Goal: Transaction & Acquisition: Download file/media

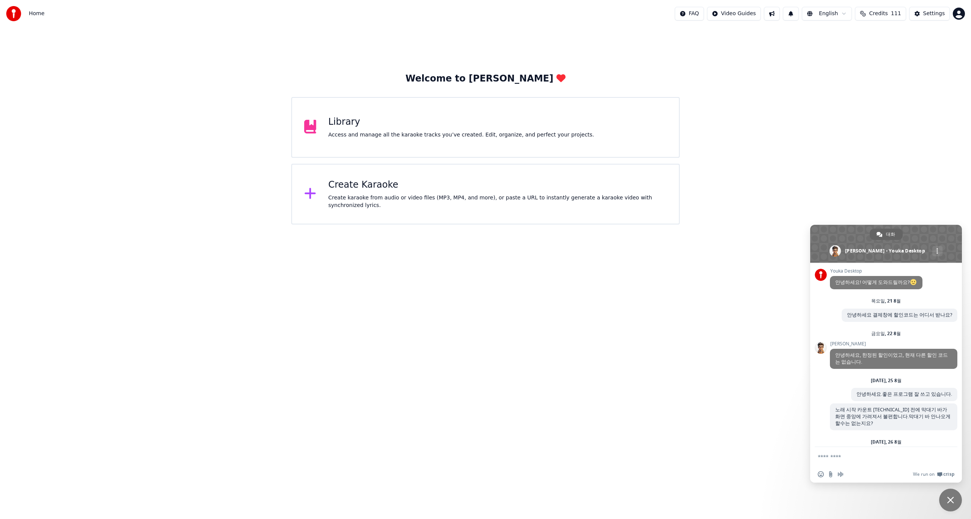
scroll to position [52, 0]
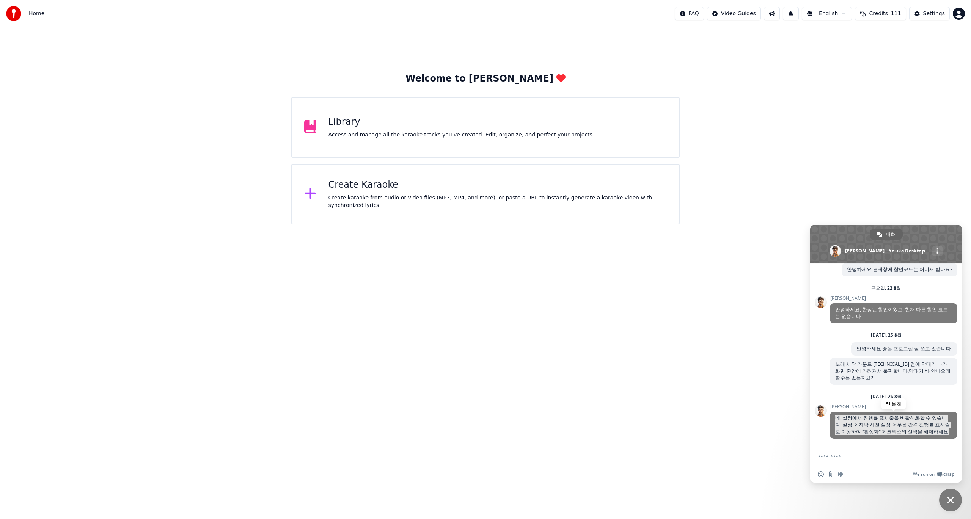
drag, startPoint x: 836, startPoint y: 411, endPoint x: 937, endPoint y: 429, distance: 102.2
click at [936, 429] on span "네. 설정에서 진행률 표시줄을 비활성화할 수 있습니다. 설정 -> 자막 사전 설정 -> 무음 간격 진행률 표시줄로 이동하여 "활성화" 체크박스…" at bounding box center [893, 425] width 127 height 27
click at [864, 454] on textarea "메시지 작성..." at bounding box center [878, 456] width 121 height 19
click at [850, 461] on textarea "메시지 작성..." at bounding box center [878, 456] width 121 height 19
type textarea "*"
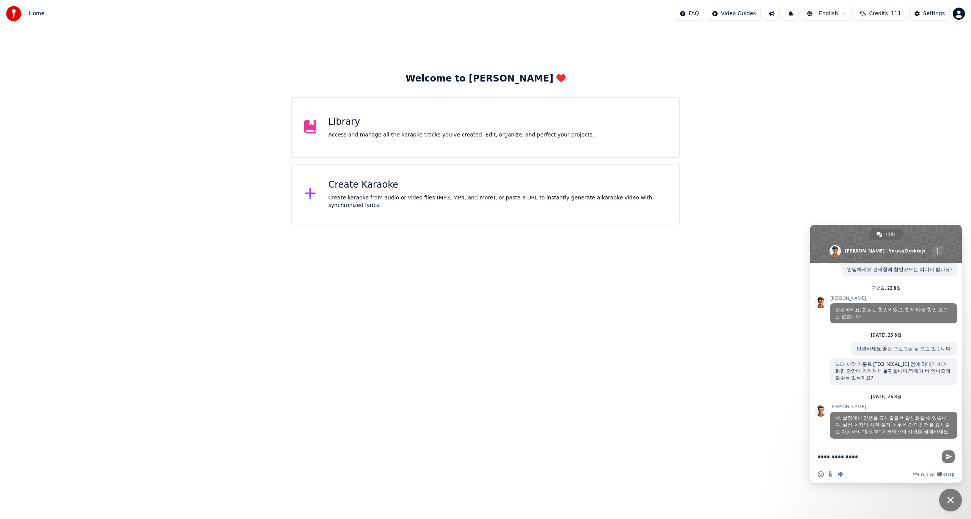
click at [819, 459] on textarea "**********" at bounding box center [878, 456] width 121 height 19
click at [934, 456] on textarea "**********" at bounding box center [878, 456] width 121 height 19
type textarea "**********"
click at [948, 456] on span "보내다" at bounding box center [949, 457] width 6 height 6
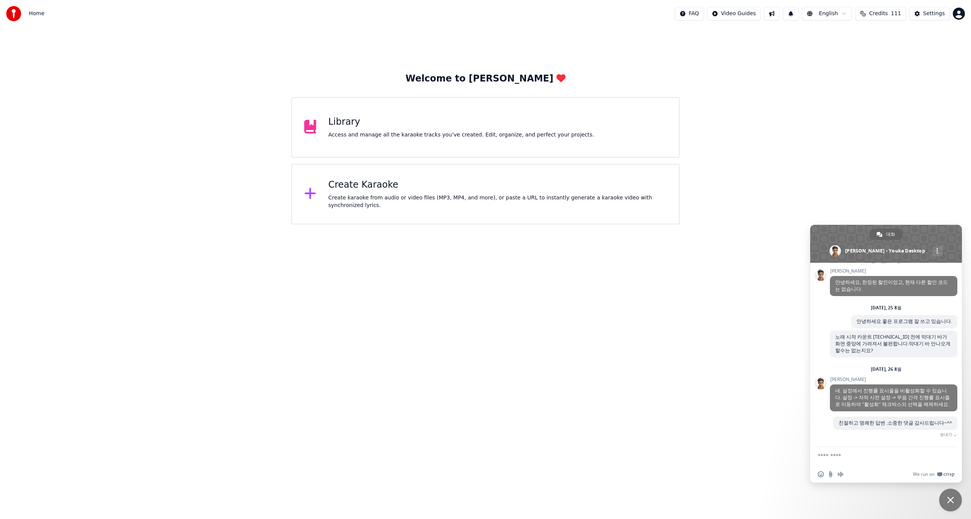
scroll to position [78, 0]
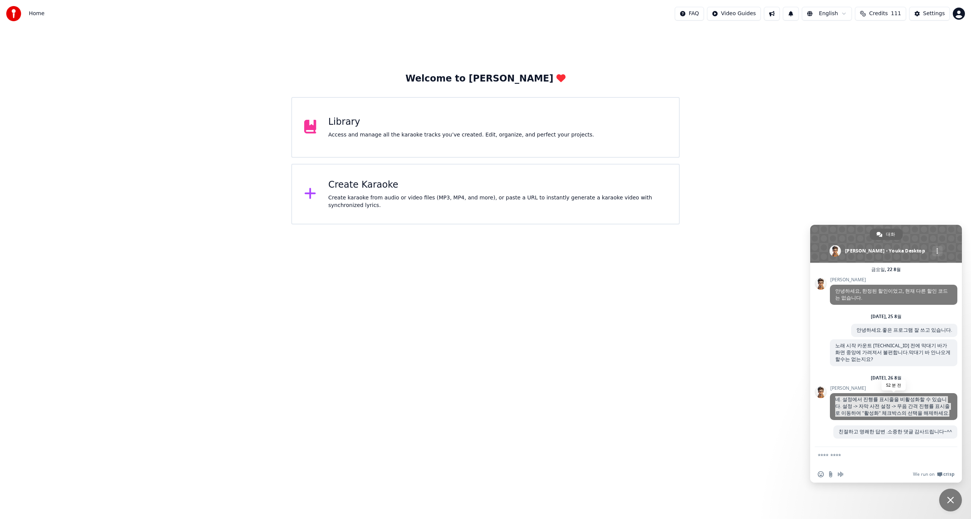
drag, startPoint x: 836, startPoint y: 385, endPoint x: 938, endPoint y: 406, distance: 104.1
click at [938, 406] on span "네. 설정에서 진행률 표시줄을 비활성화할 수 있습니다. 설정 -> 자막 사전 설정 -> 무음 간격 진행률 표시줄로 이동하여 "활성화" 체크박스…" at bounding box center [893, 406] width 127 height 27
copy span "네. 설정에서 진행률 표시줄을 비활성화할 수 있습니다. 설정 -> 자막 사전 설정 -> 무음 간격 진행률 표시줄로 이동하여 "활성화" 체크박스…"
click at [397, 135] on div "Access and manage all the karaoke tracks you’ve created. Edit, organize, and pe…" at bounding box center [462, 135] width 266 height 8
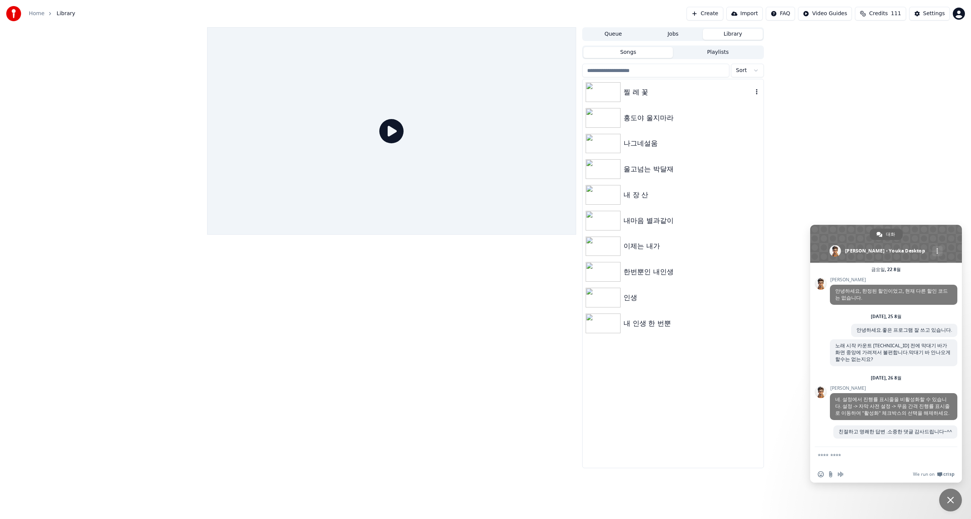
click at [607, 91] on img at bounding box center [603, 92] width 35 height 20
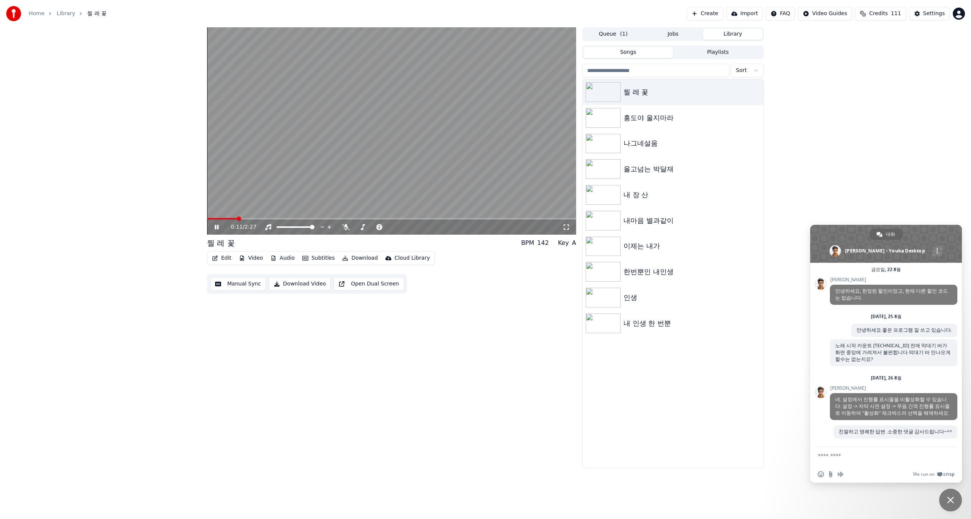
click at [455, 304] on div "0:11 / 2:27 찔 레 꽃 BPM 142 Key A Edit Video Audio Subtitles Download Cloud Libra…" at bounding box center [391, 247] width 369 height 441
click at [217, 227] on icon at bounding box center [222, 227] width 18 height 6
click at [836, 112] on div "0:15 / 2:27 찔 레 꽃 BPM 142 Key A Edit Video Audio Subtitles Download Cloud Libra…" at bounding box center [485, 247] width 971 height 441
click at [226, 258] on button "Edit" at bounding box center [221, 258] width 25 height 11
click at [566, 392] on div "0:15 / 2:27 찔 레 꽃 BPM 142 Key A Edit Video Audio Subtitles Download Cloud Libra…" at bounding box center [391, 247] width 369 height 441
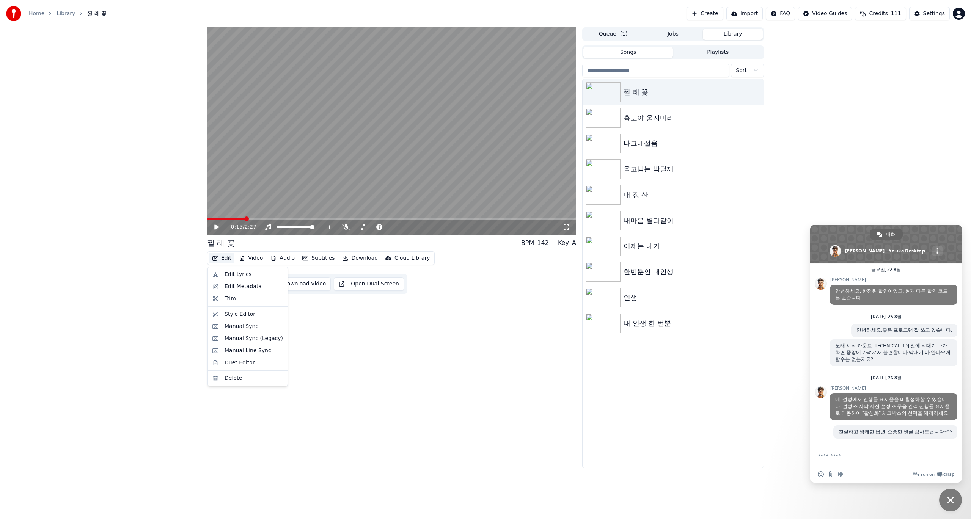
click at [226, 260] on button "Edit" at bounding box center [221, 258] width 25 height 11
click at [231, 314] on div "Style Editor" at bounding box center [240, 315] width 31 height 8
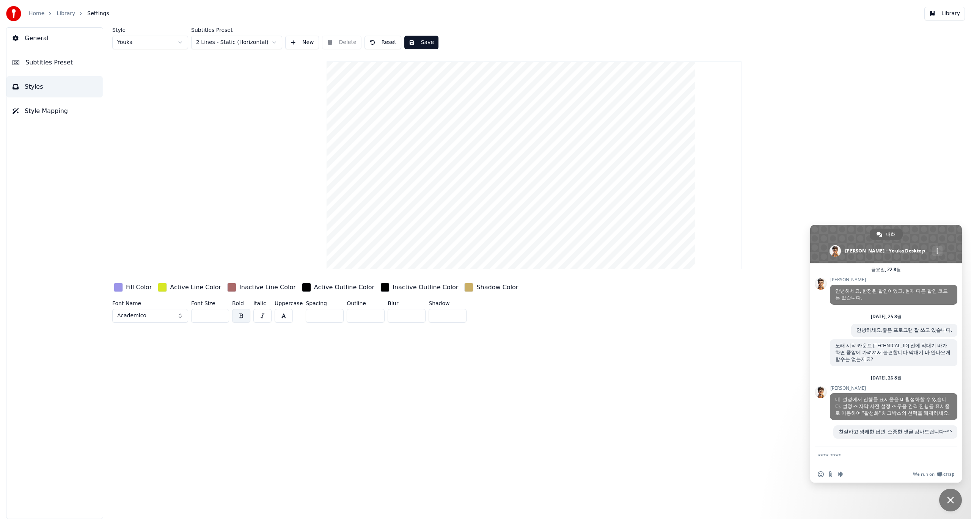
click at [39, 39] on span "General" at bounding box center [37, 38] width 24 height 9
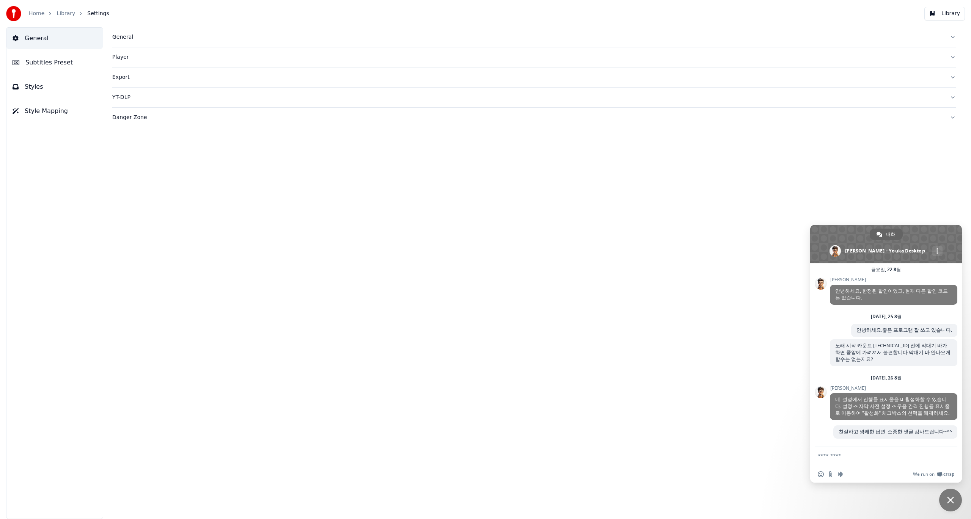
click at [39, 39] on span "General" at bounding box center [37, 38] width 24 height 9
click at [118, 38] on div "General" at bounding box center [528, 37] width 832 height 8
click at [172, 123] on html "**********" at bounding box center [485, 259] width 971 height 519
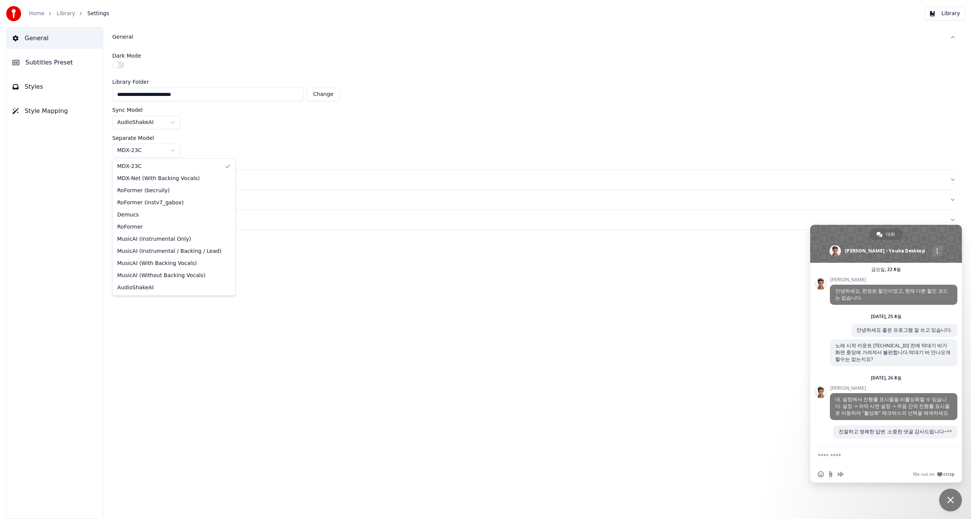
click at [173, 151] on html "**********" at bounding box center [485, 259] width 971 height 519
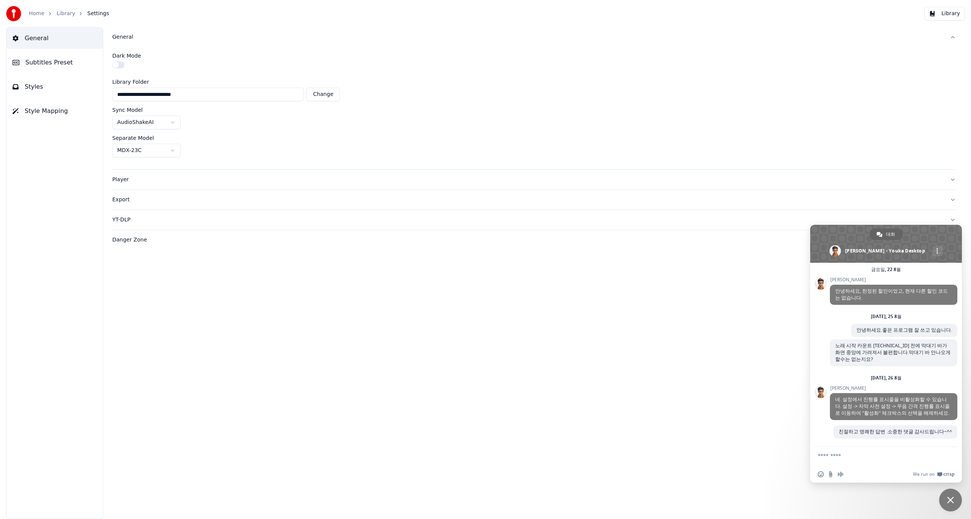
click at [320, 98] on button "Change" at bounding box center [323, 95] width 33 height 14
click at [44, 115] on span "Style Mapping" at bounding box center [46, 111] width 43 height 9
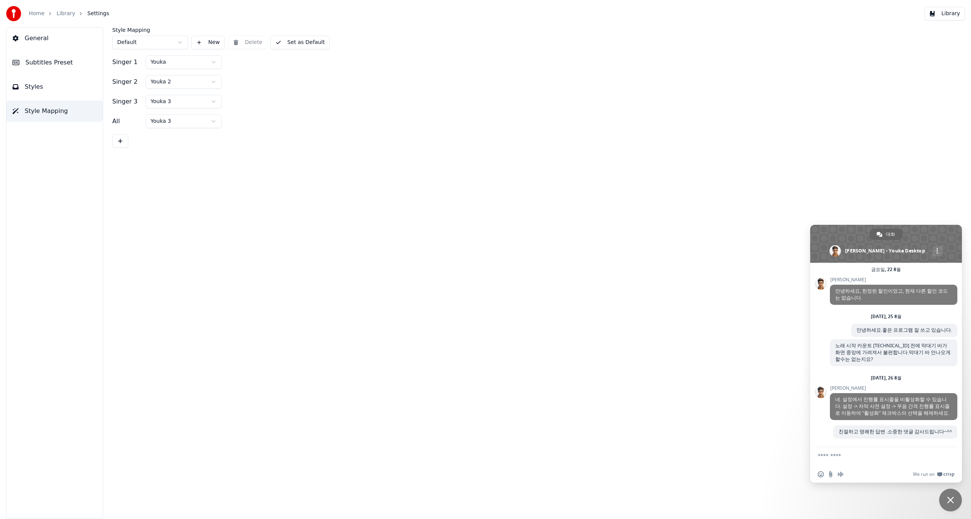
click at [177, 41] on html "Home Library Settings Library General Subtitles Preset Styles Style Mapping Sty…" at bounding box center [485, 259] width 971 height 519
click at [308, 44] on button "Set as Default" at bounding box center [301, 43] width 60 height 14
click at [298, 44] on button "Done" at bounding box center [289, 43] width 36 height 14
click at [275, 42] on button "Done" at bounding box center [289, 43] width 36 height 14
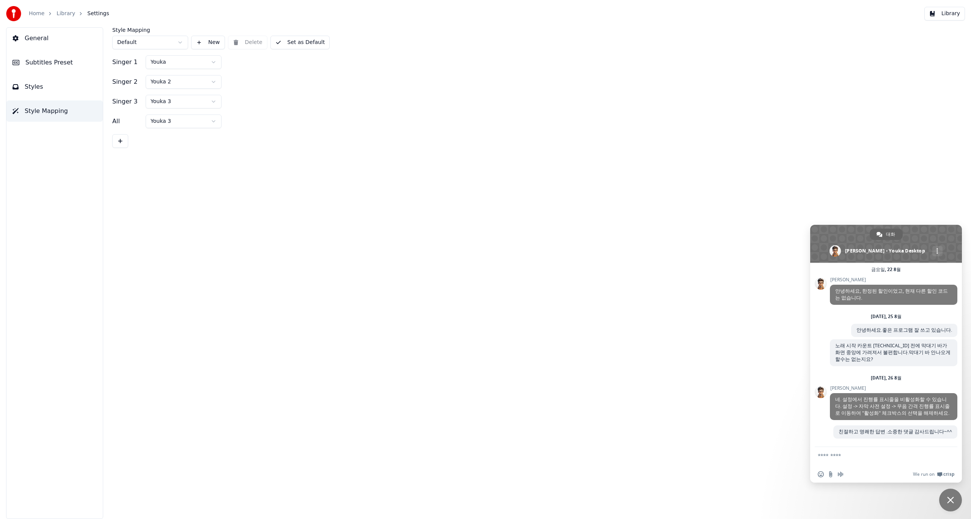
click at [32, 89] on span "Styles" at bounding box center [34, 86] width 19 height 9
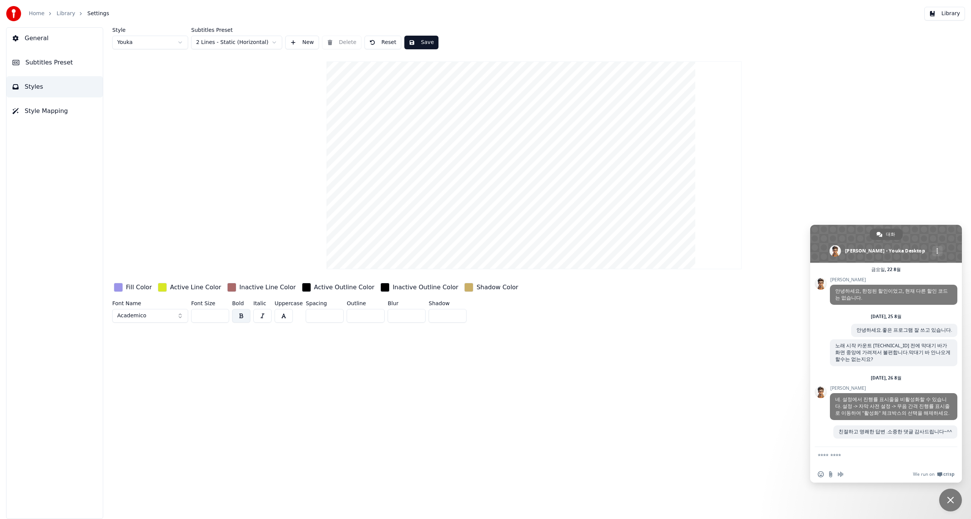
click at [952, 503] on span "채팅 닫기" at bounding box center [950, 500] width 7 height 7
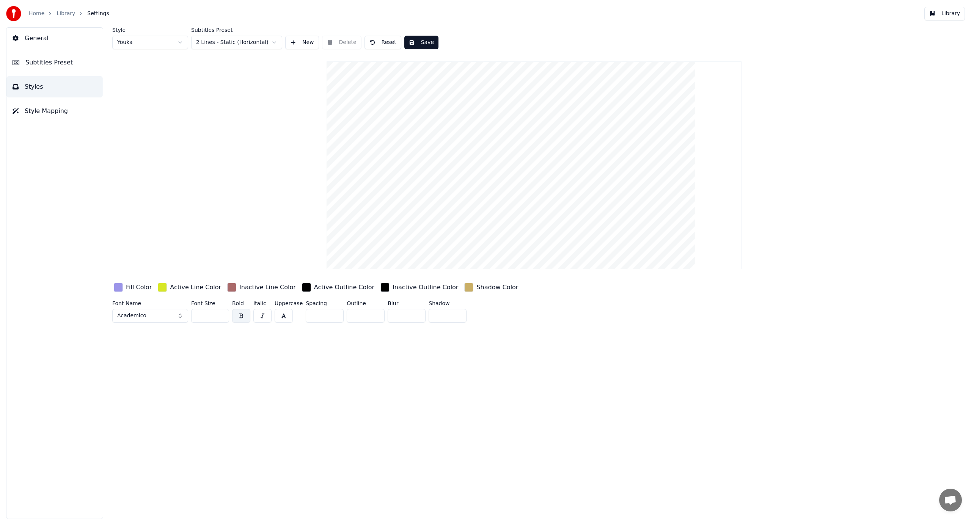
click at [58, 63] on span "Subtitles Preset" at bounding box center [48, 62] width 47 height 9
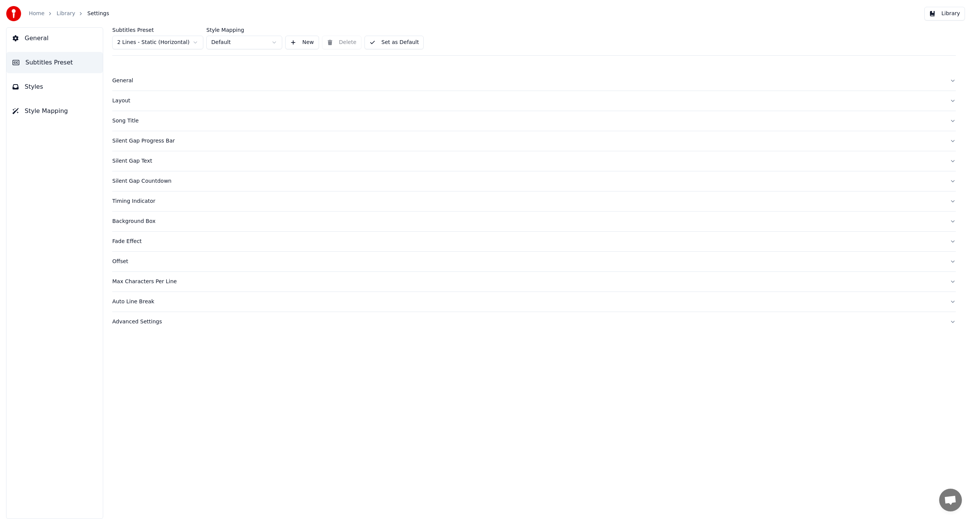
click at [138, 162] on div "Silent Gap Text" at bounding box center [528, 161] width 832 height 8
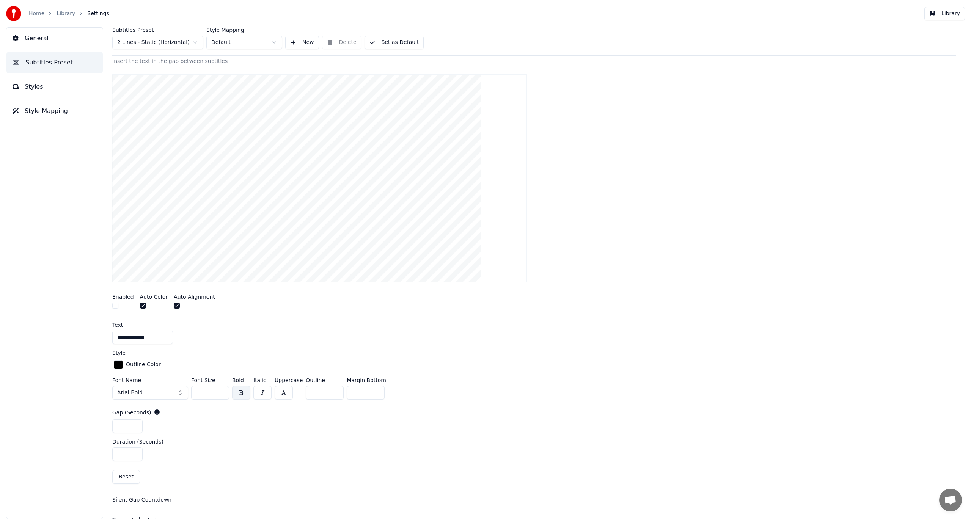
scroll to position [114, 0]
click at [174, 304] on button "button" at bounding box center [177, 305] width 6 height 6
click at [175, 307] on button "button" at bounding box center [177, 305] width 6 height 6
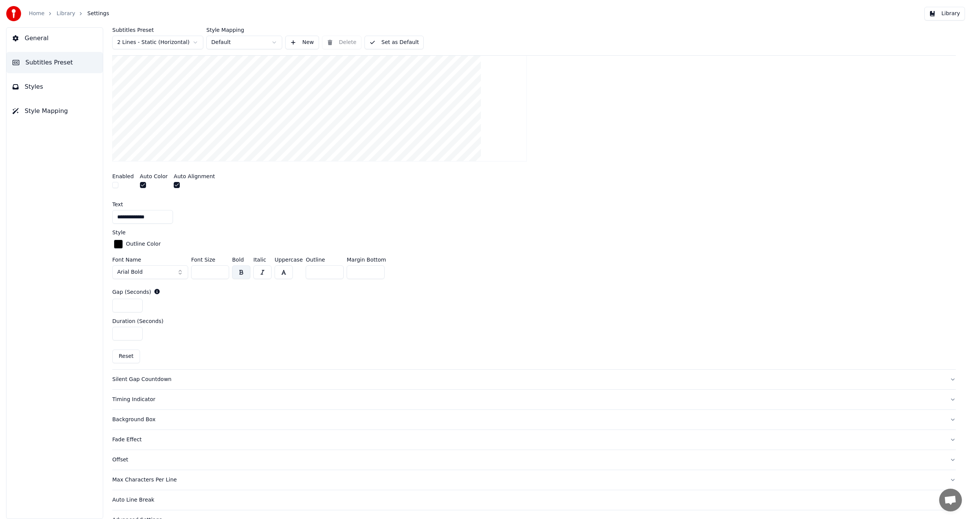
scroll to position [250, 0]
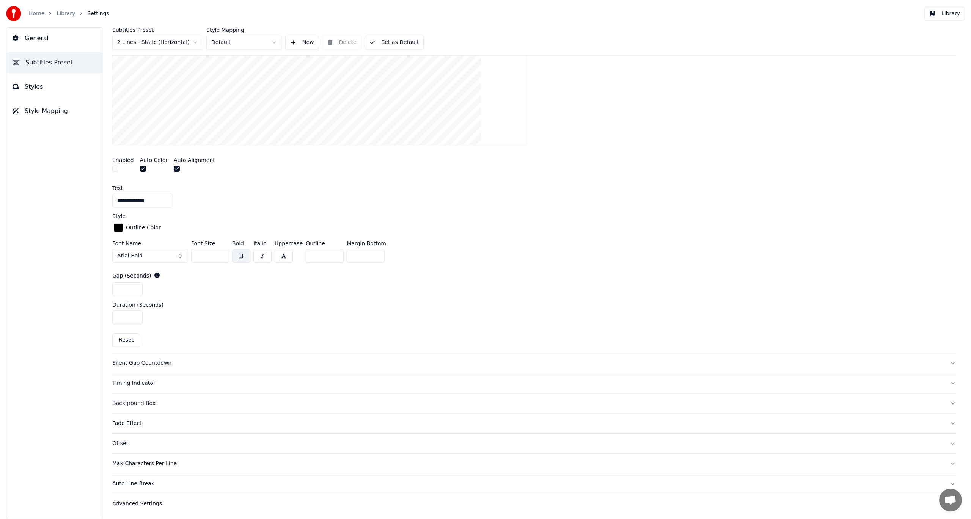
click at [178, 256] on button "Arial Bold" at bounding box center [150, 256] width 76 height 14
click at [180, 256] on button "Arial Bold" at bounding box center [150, 256] width 76 height 14
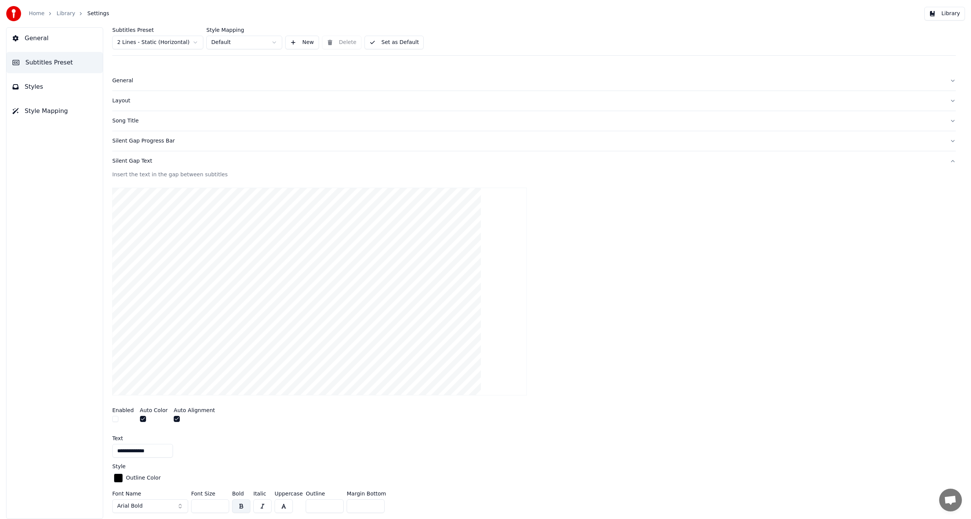
click at [156, 141] on div "Silent Gap Progress Bar" at bounding box center [528, 141] width 832 height 8
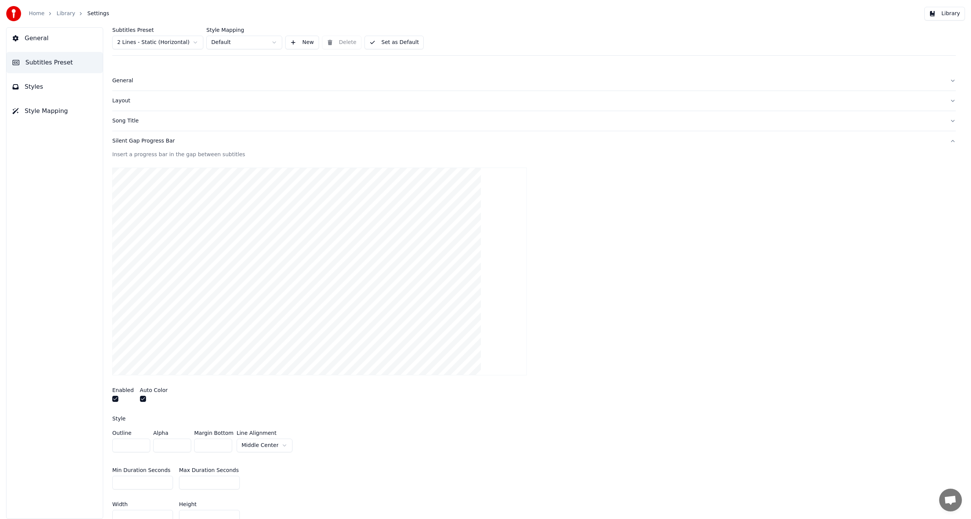
click at [117, 400] on button "button" at bounding box center [115, 399] width 6 height 6
click at [141, 400] on button "button" at bounding box center [143, 399] width 6 height 6
click at [142, 398] on button "button" at bounding box center [143, 399] width 6 height 6
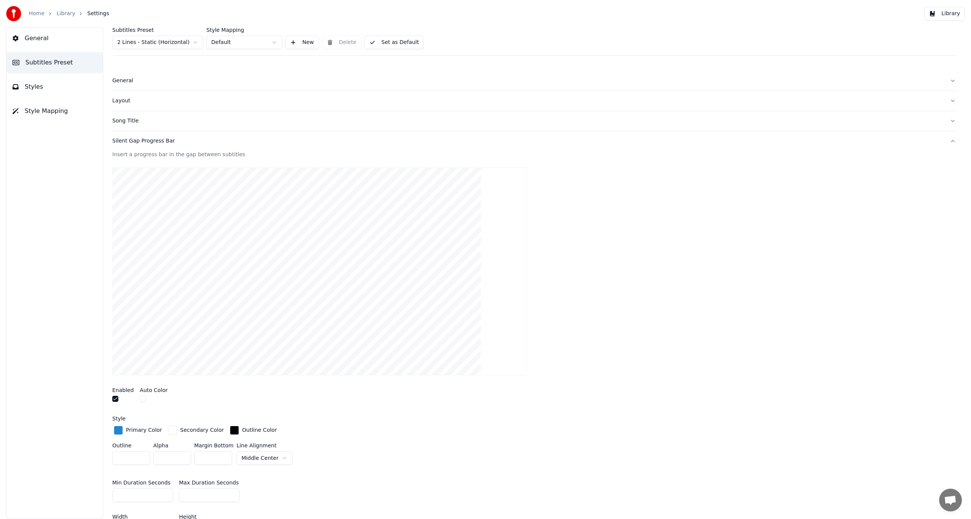
click at [142, 398] on button "button" at bounding box center [143, 399] width 6 height 6
click at [116, 400] on button "button" at bounding box center [115, 399] width 6 height 6
click at [957, 16] on button "Library" at bounding box center [945, 14] width 41 height 14
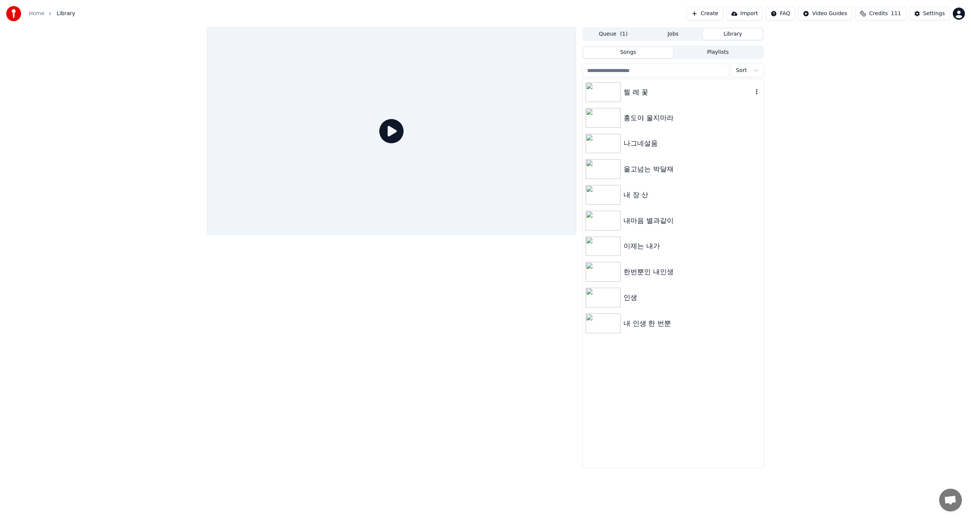
click at [607, 94] on img at bounding box center [603, 92] width 35 height 20
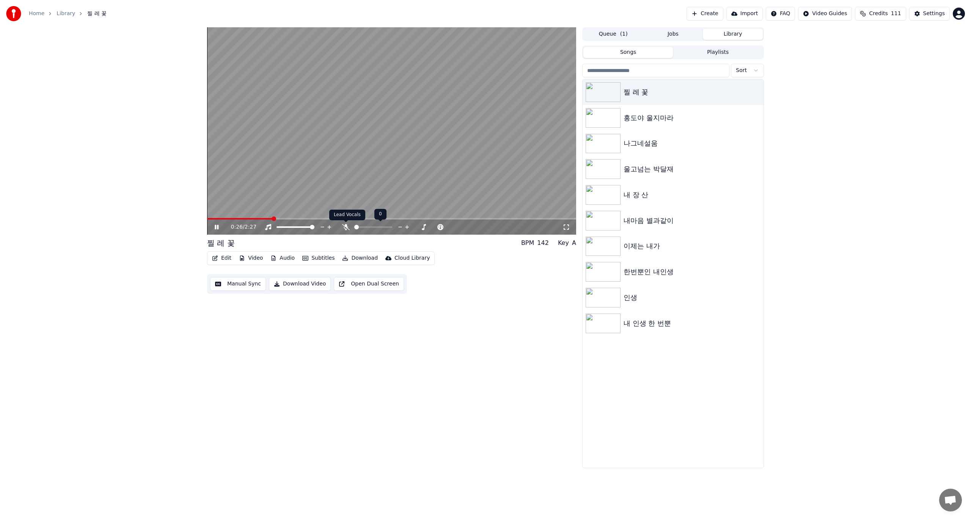
click at [346, 228] on icon at bounding box center [346, 227] width 8 height 6
click at [218, 229] on icon at bounding box center [217, 227] width 4 height 5
click at [936, 13] on div "Settings" at bounding box center [934, 14] width 22 height 8
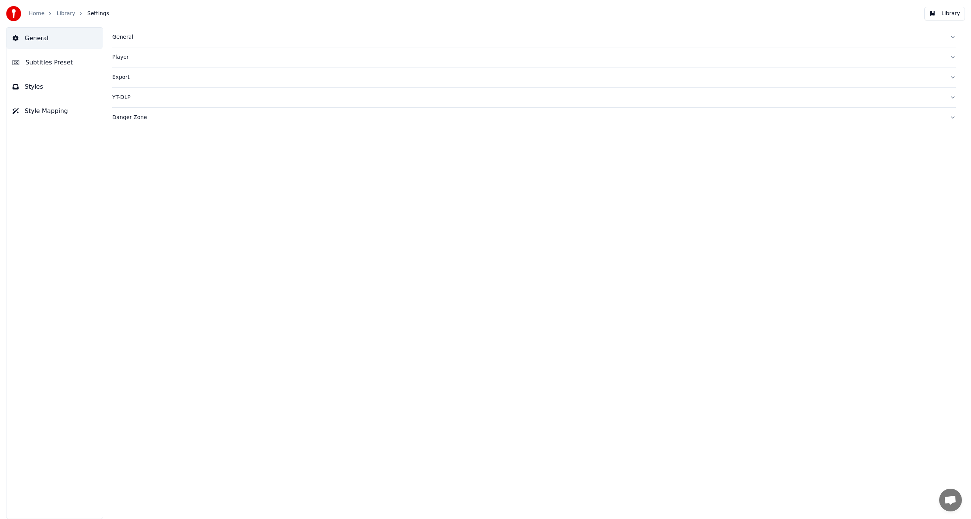
click at [55, 64] on span "Subtitles Preset" at bounding box center [48, 62] width 47 height 9
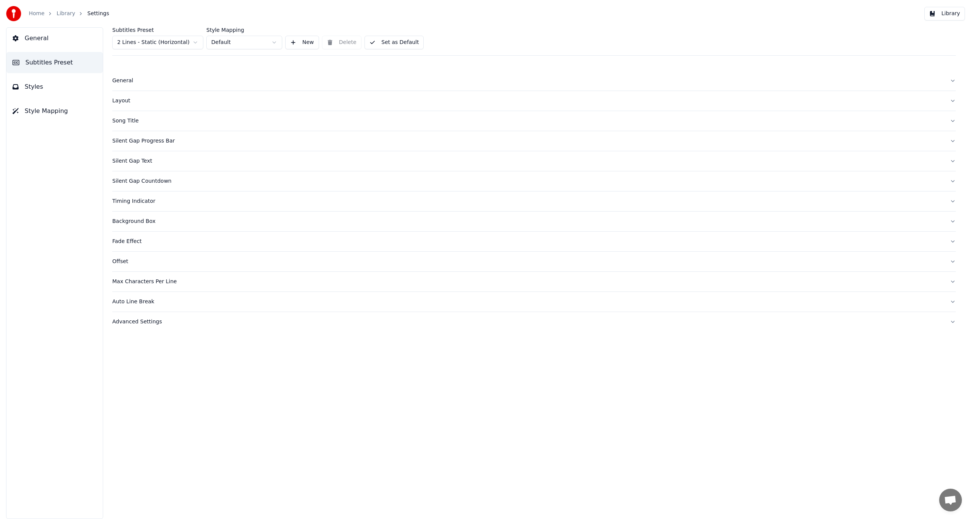
click at [196, 43] on html "Home Library Settings Library General Subtitles Preset Styles Style Mapping Sub…" at bounding box center [485, 259] width 971 height 519
drag, startPoint x: 70, startPoint y: 64, endPoint x: 27, endPoint y: 61, distance: 43.7
click at [32, 62] on button "Subtitles Preset" at bounding box center [54, 62] width 96 height 21
drag, startPoint x: 22, startPoint y: 62, endPoint x: 52, endPoint y: 60, distance: 29.3
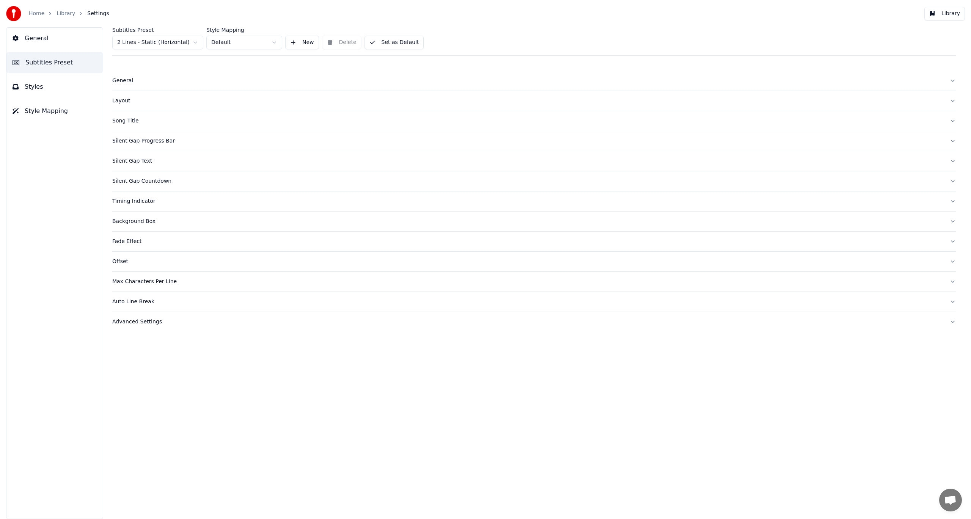
click at [51, 60] on button "Subtitles Preset" at bounding box center [54, 62] width 96 height 21
click at [36, 65] on span "Subtitles Preset" at bounding box center [48, 62] width 47 height 9
drag, startPoint x: 24, startPoint y: 62, endPoint x: 56, endPoint y: 61, distance: 31.9
click at [56, 61] on button "Subtitles Preset" at bounding box center [54, 62] width 96 height 21
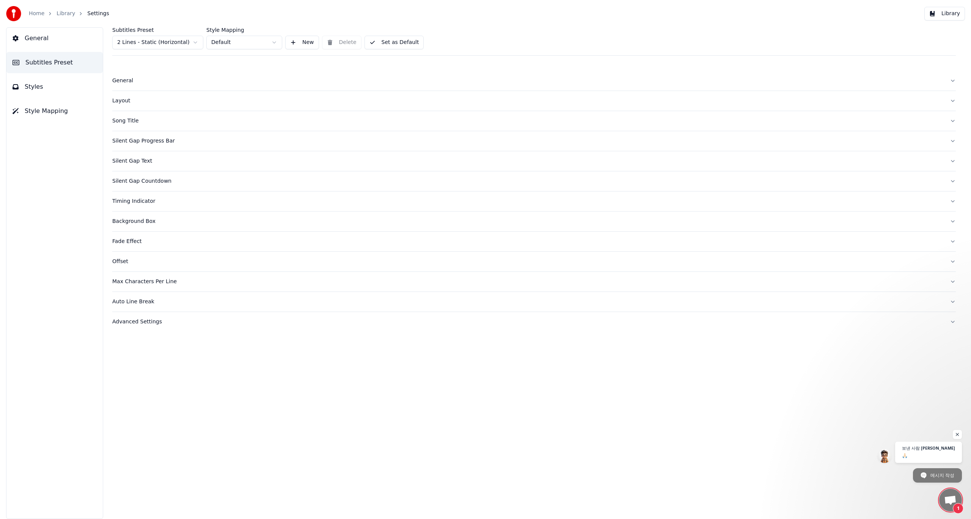
click at [949, 501] on span "채팅 열기" at bounding box center [950, 501] width 13 height 11
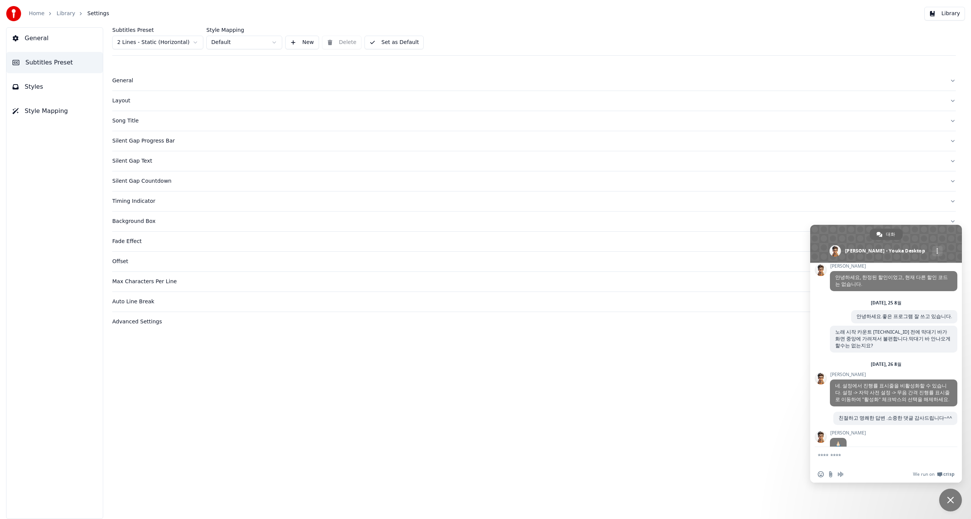
scroll to position [104, 0]
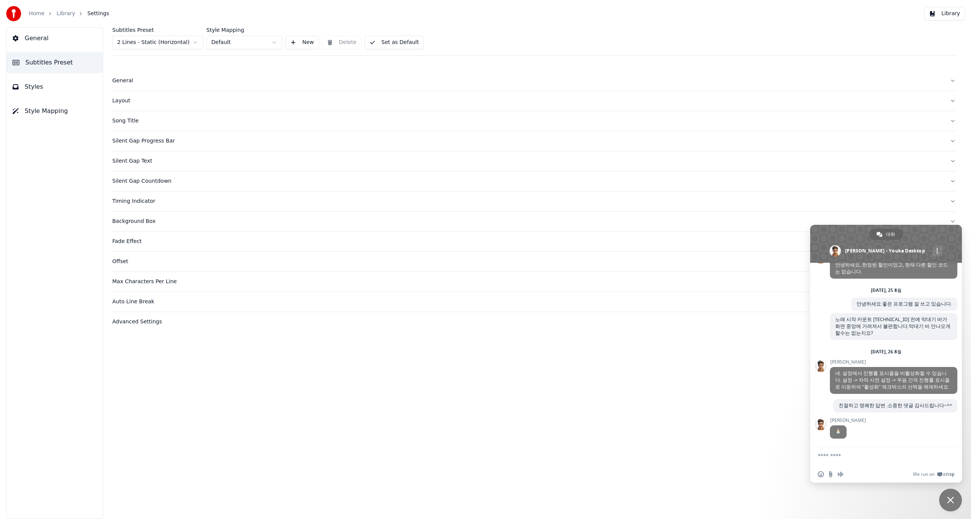
click at [952, 499] on span "채팅 닫기" at bounding box center [950, 500] width 7 height 7
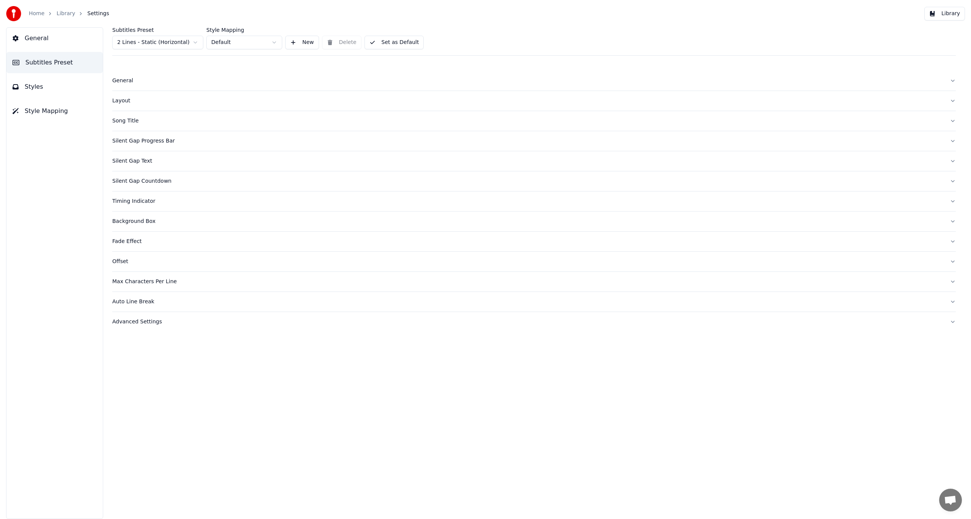
click at [949, 13] on button "Library" at bounding box center [945, 14] width 41 height 14
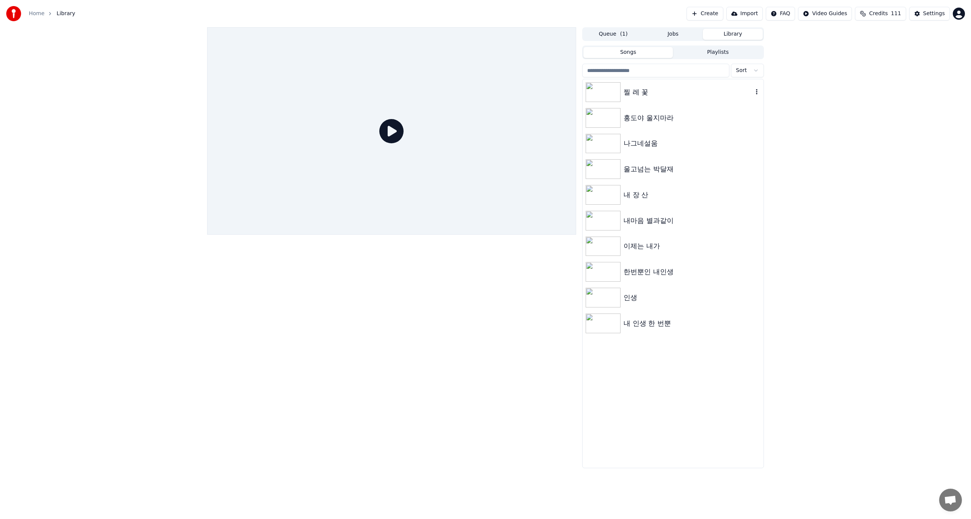
click at [603, 93] on img at bounding box center [603, 92] width 35 height 20
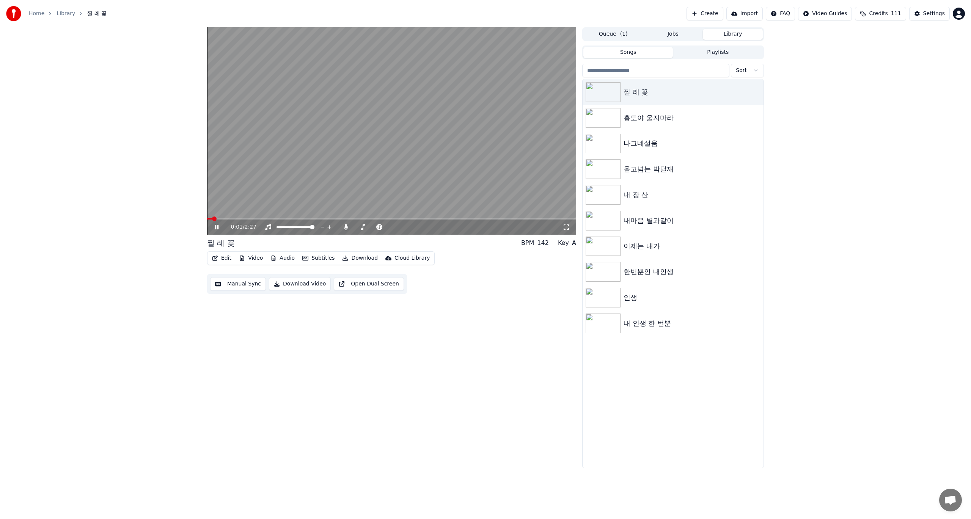
click at [218, 227] on icon at bounding box center [217, 227] width 4 height 5
click at [355, 258] on button "Download" at bounding box center [360, 258] width 42 height 11
click at [360, 367] on div "Subtitles [.lrc]" at bounding box center [367, 367] width 37 height 8
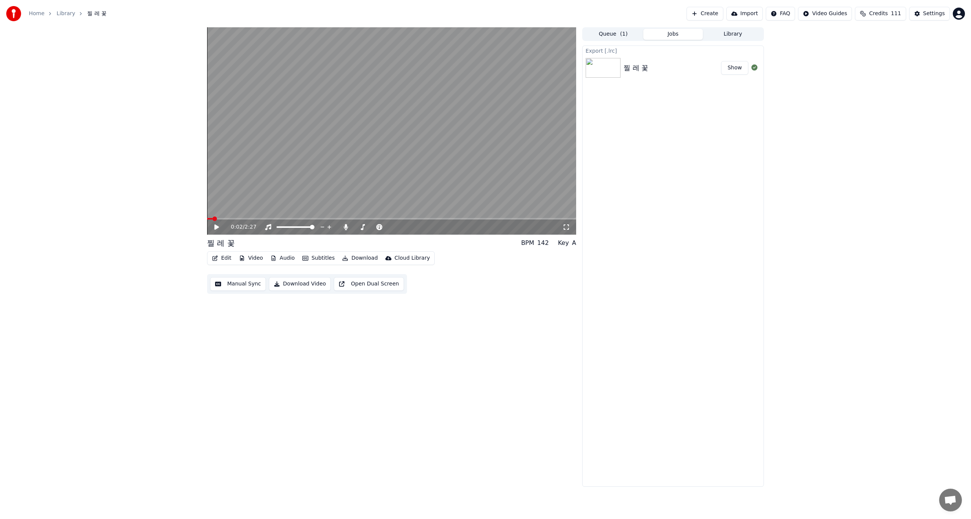
click at [648, 68] on div "찔 레 꽃" at bounding box center [636, 68] width 25 height 11
click at [167, 341] on div "0:02 / 2:27 찔 레 꽃 BPM 142 Key A Edit Video Audio Subtitles Download Cloud Libra…" at bounding box center [485, 257] width 971 height 460
click at [356, 260] on button "Download" at bounding box center [360, 258] width 42 height 11
click at [379, 356] on div "Subtitles [.ass]" at bounding box center [368, 355] width 39 height 8
